Goal: Task Accomplishment & Management: Use online tool/utility

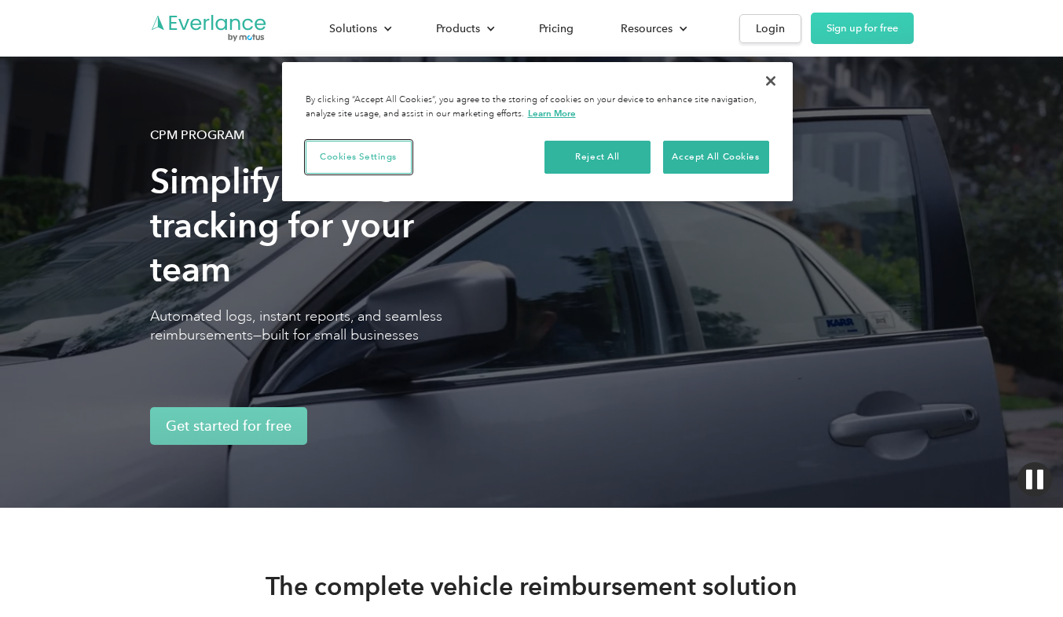
click at [356, 158] on button "Cookies Settings" at bounding box center [359, 157] width 106 height 33
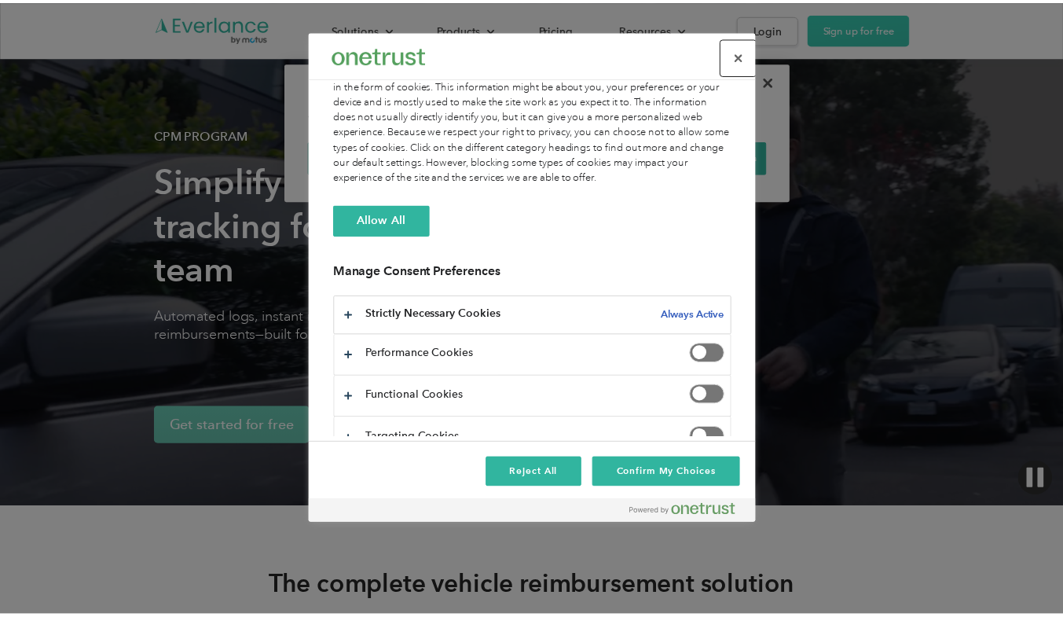
scroll to position [71, 0]
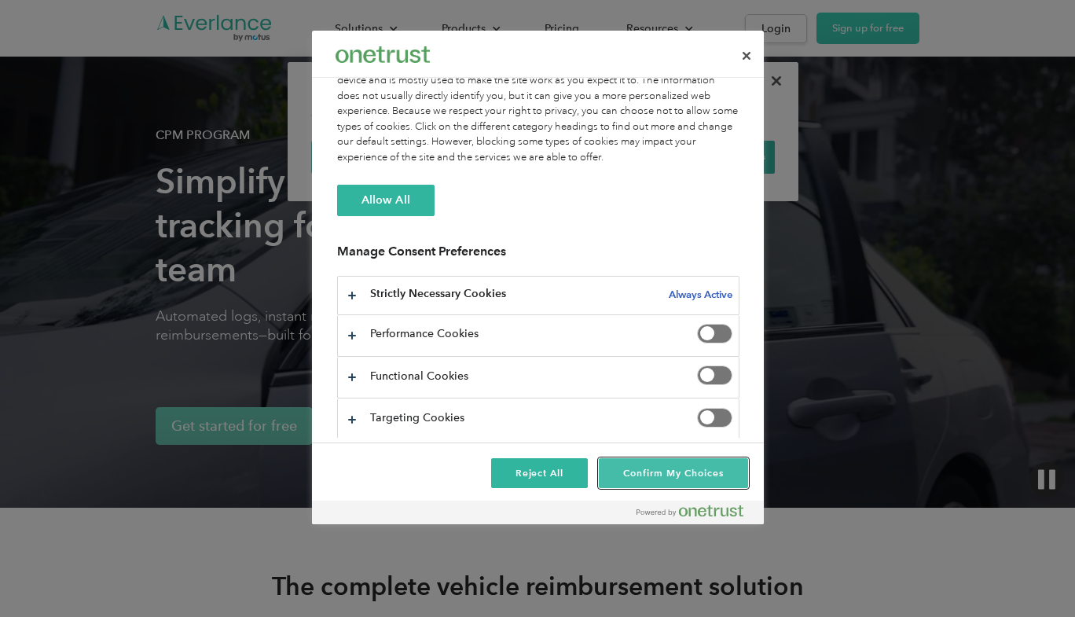
click at [679, 473] on button "Confirm My Choices" at bounding box center [673, 473] width 149 height 30
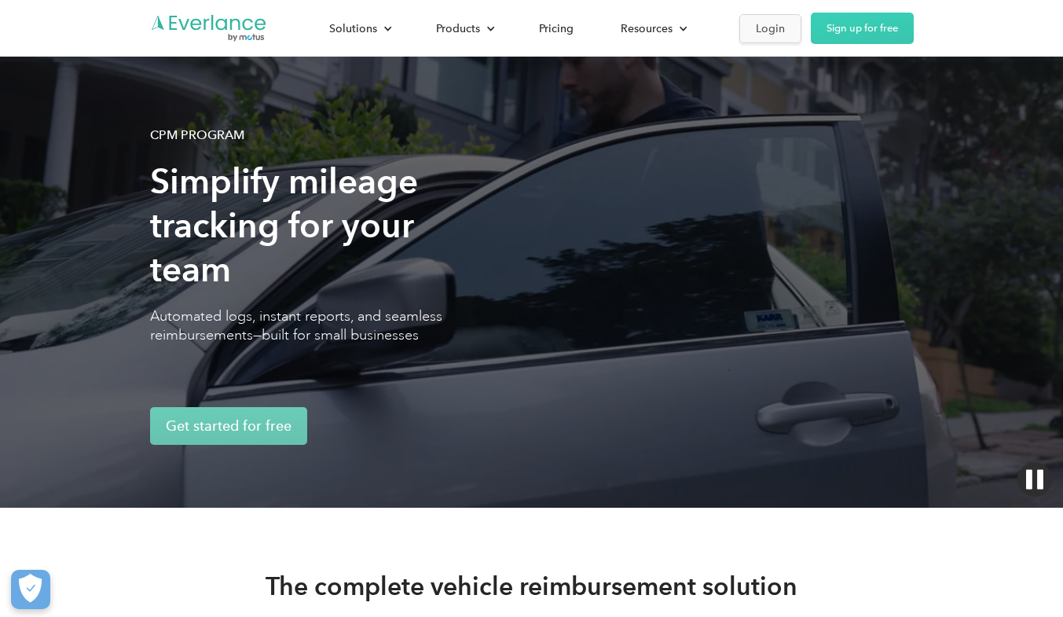
click at [769, 25] on div "Login" at bounding box center [770, 29] width 29 height 20
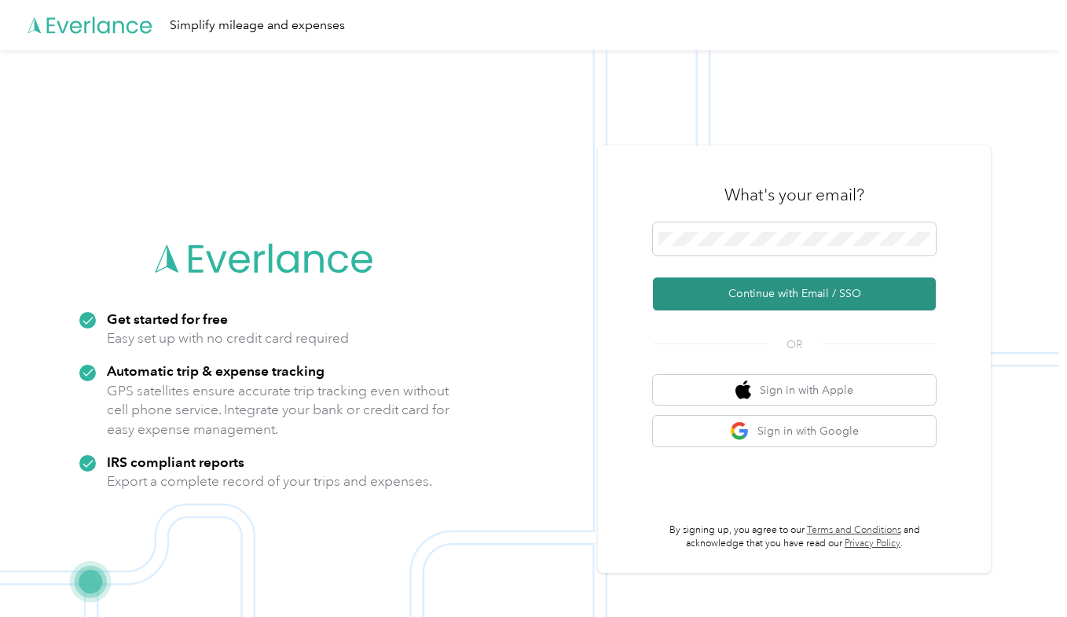
click at [784, 292] on button "Continue with Email / SSO" at bounding box center [794, 293] width 283 height 33
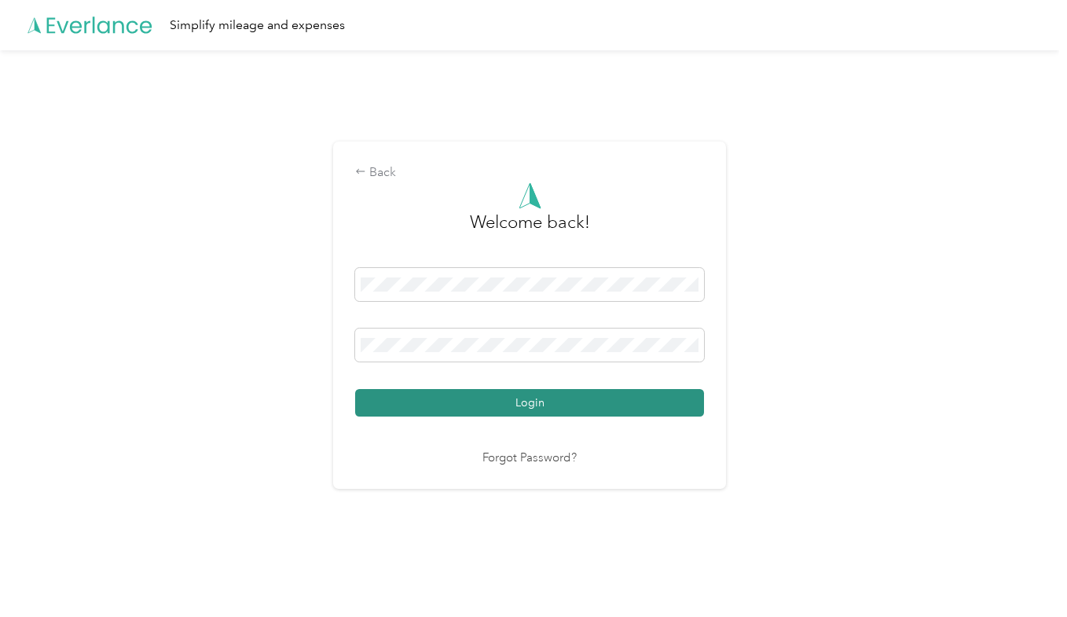
click at [534, 405] on button "Login" at bounding box center [529, 403] width 349 height 28
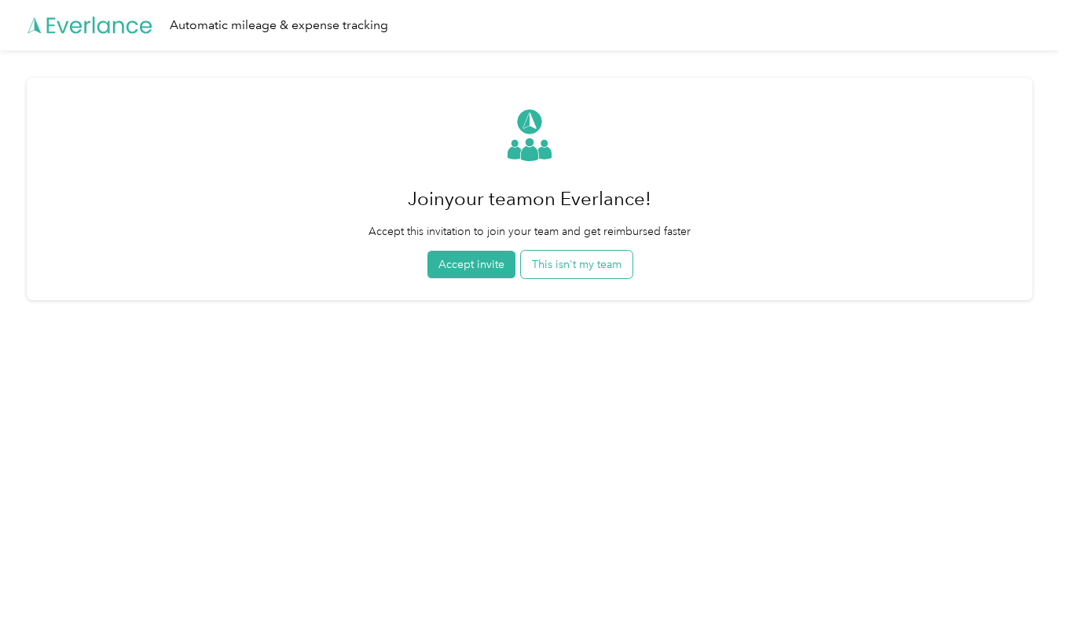
click at [574, 267] on button "This isn't my team" at bounding box center [577, 265] width 112 height 28
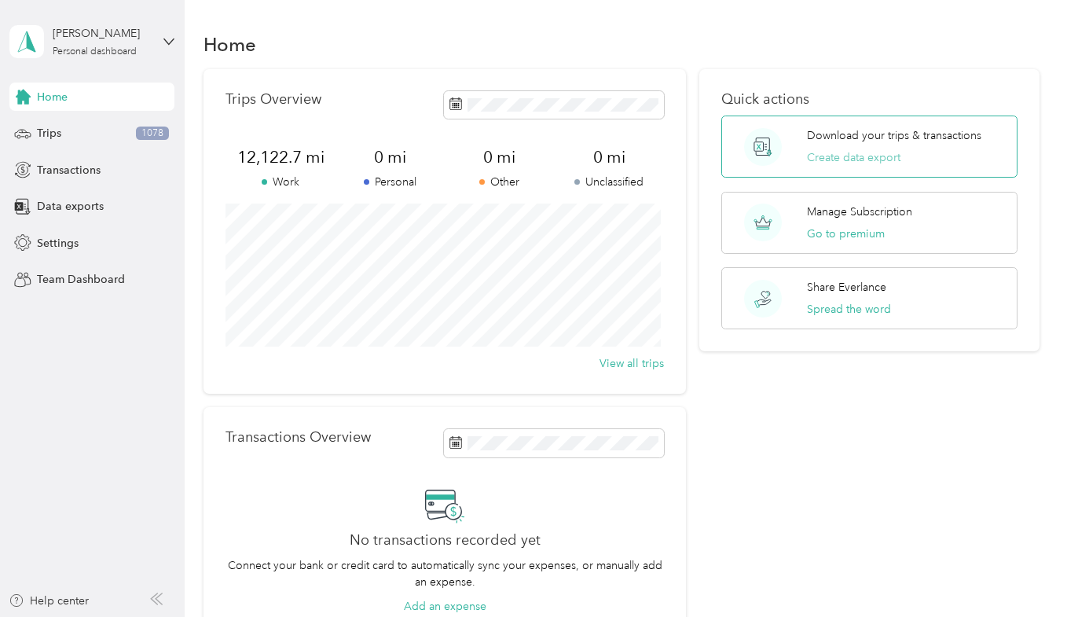
click at [867, 159] on button "Create data export" at bounding box center [854, 157] width 94 height 17
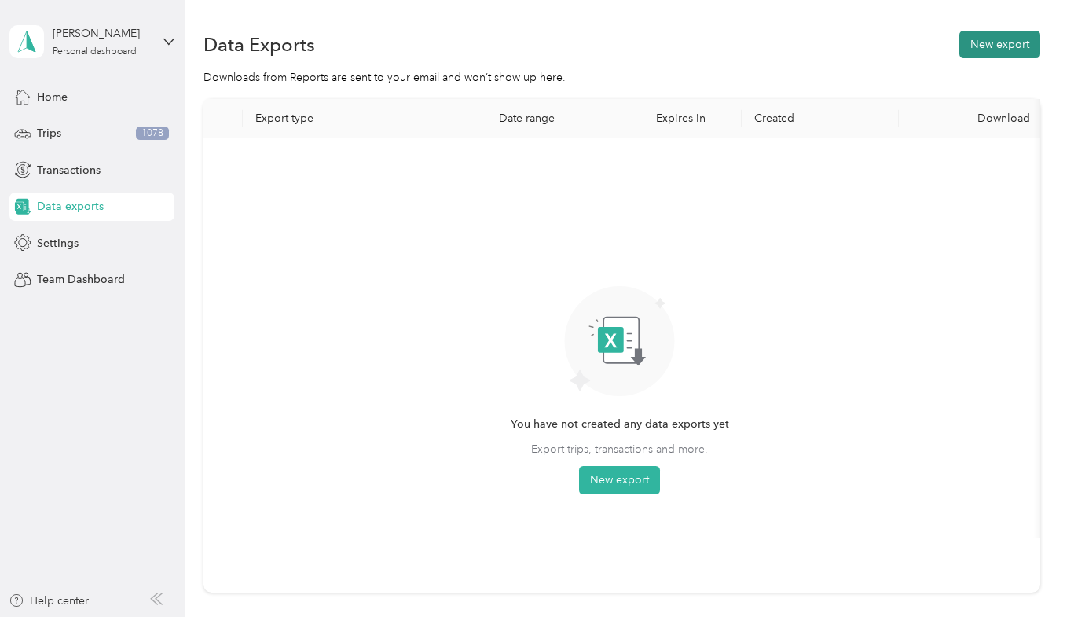
click at [1009, 50] on button "New export" at bounding box center [999, 45] width 81 height 28
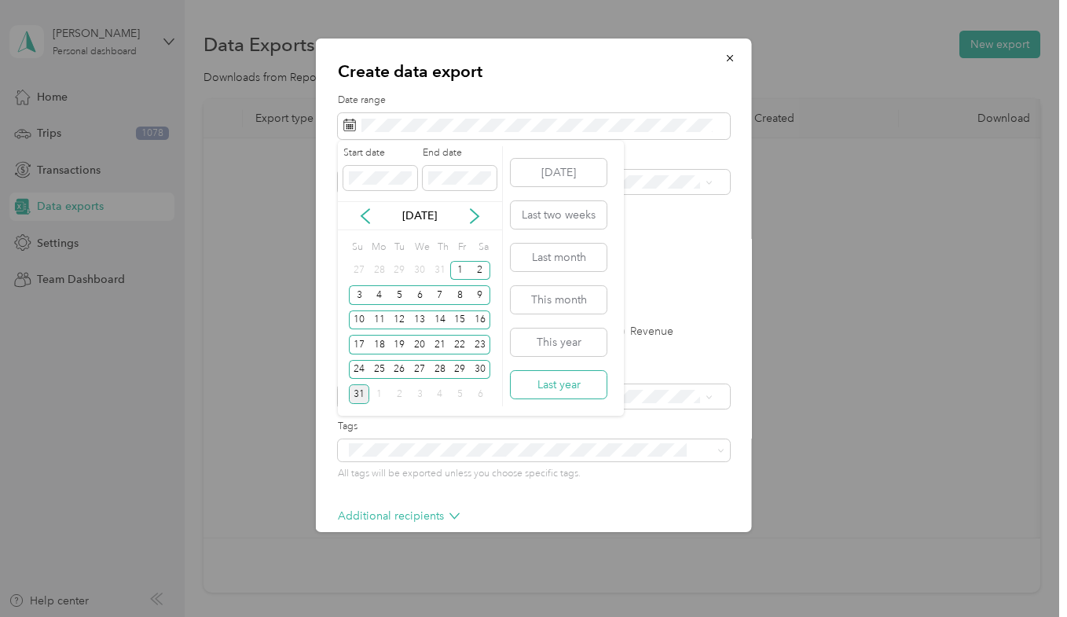
click at [572, 387] on button "Last year" at bounding box center [559, 385] width 96 height 28
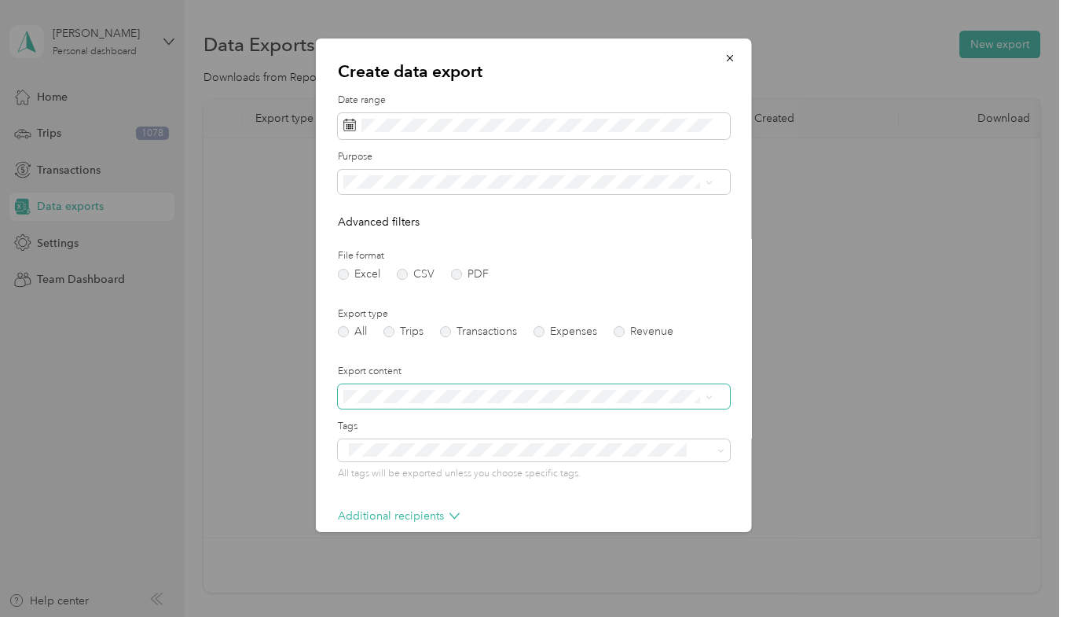
click at [707, 393] on span at bounding box center [709, 396] width 7 height 13
click at [705, 396] on span at bounding box center [706, 396] width 13 height 11
click at [853, 223] on div "Create data export Date range Purpose Advanced filters File format Excel CSV PD…" at bounding box center [752, 288] width 436 height 498
click at [405, 515] on p "Additional recipients" at bounding box center [399, 516] width 122 height 17
click at [453, 515] on icon at bounding box center [454, 516] width 10 height 10
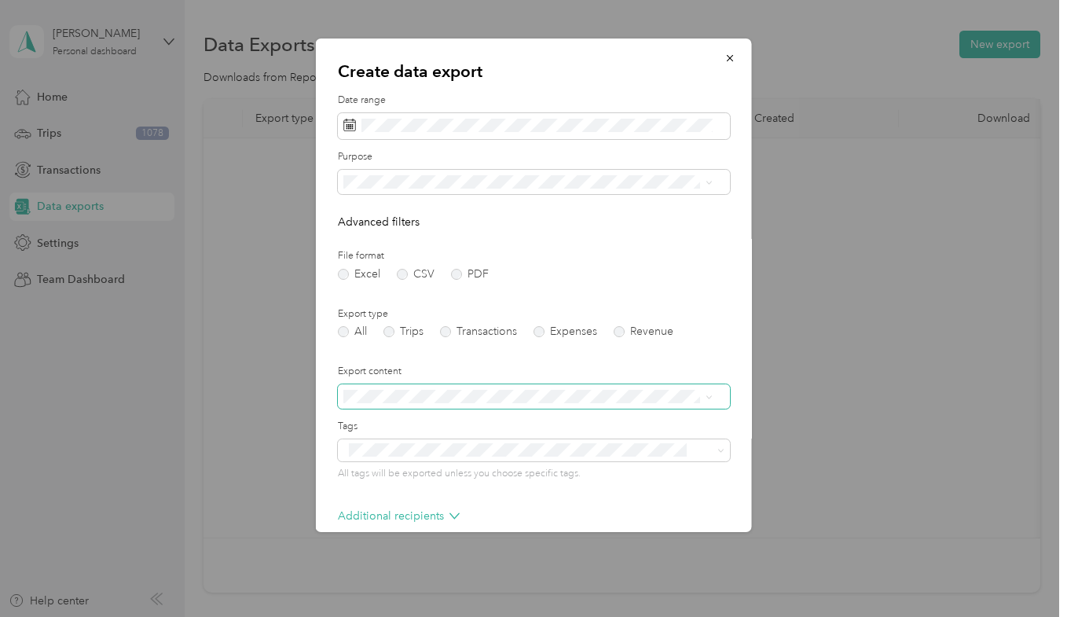
scroll to position [78, 0]
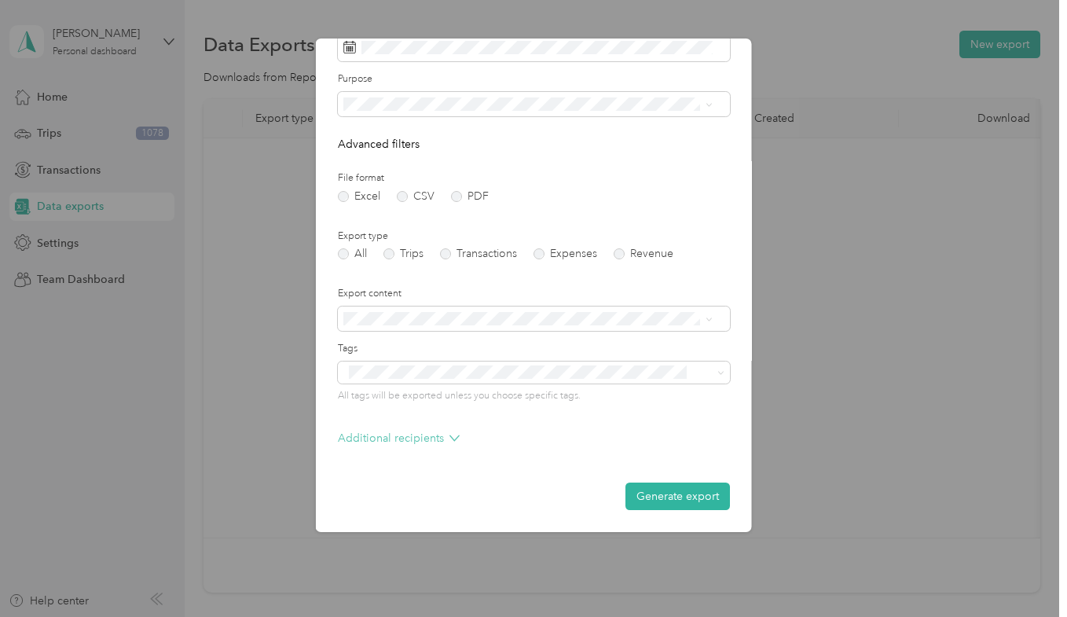
click at [453, 437] on icon at bounding box center [454, 438] width 10 height 10
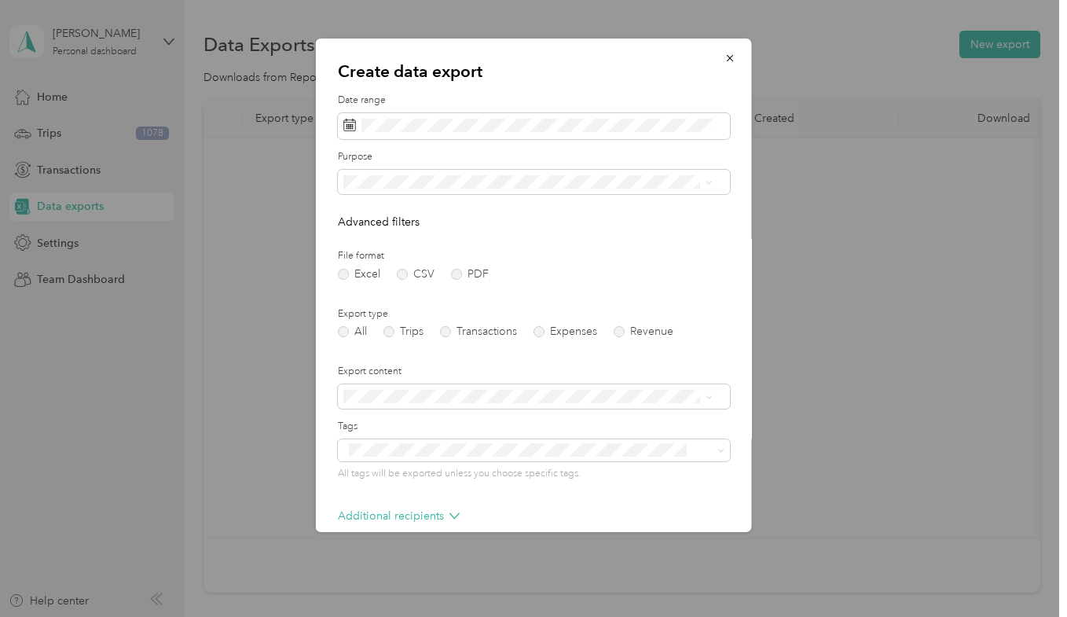
scroll to position [141, 0]
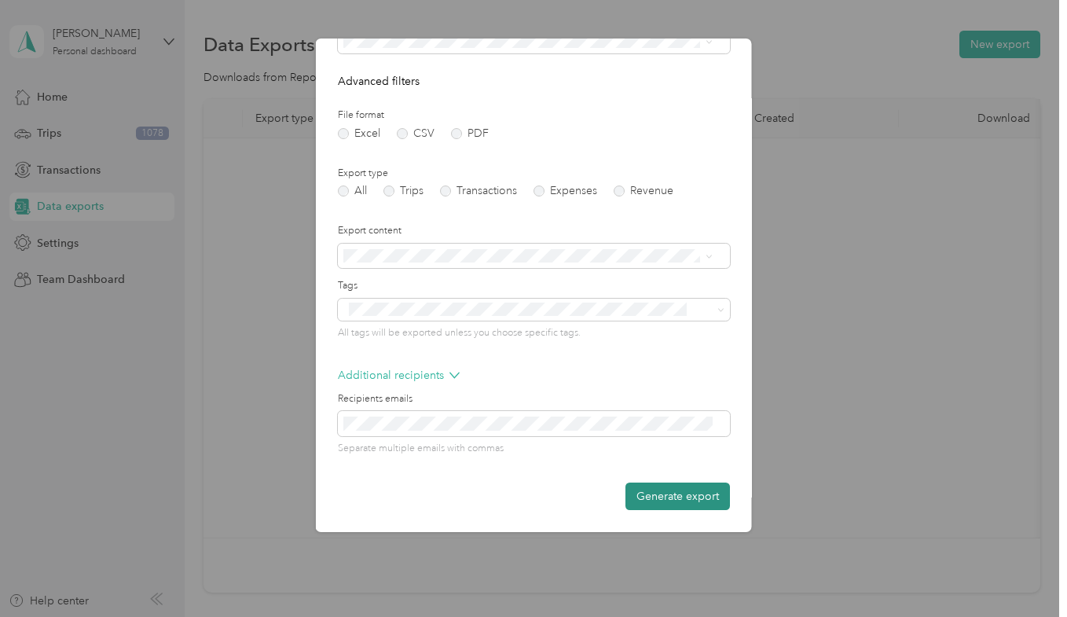
click at [667, 492] on button "Generate export" at bounding box center [677, 496] width 105 height 28
